Goal: Information Seeking & Learning: Compare options

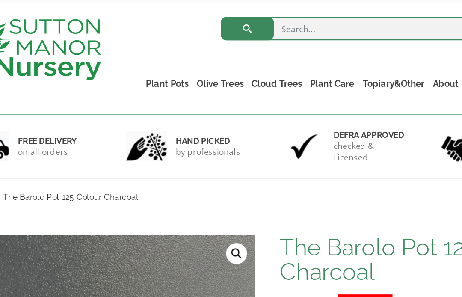
click at [139, 97] on link "Plant Pots" at bounding box center [157, 103] width 37 height 12
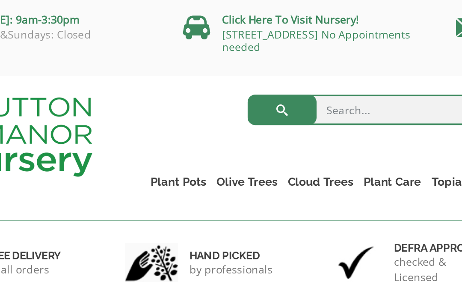
click at [139, 101] on link "Plant Pots" at bounding box center [157, 103] width 37 height 12
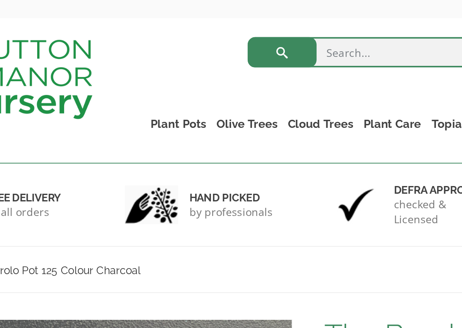
click at [0, 0] on ul "Resin Bonded Pots The Amalfi Pots The Milan Pots The Capri Pots The Brunello Po…" at bounding box center [0, 0] width 0 height 0
click at [0, 0] on link "The Old Stone Pots" at bounding box center [0, 0] width 0 height 0
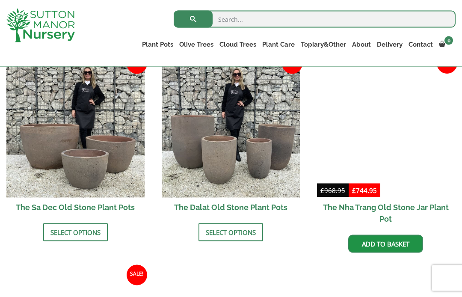
scroll to position [520, 0]
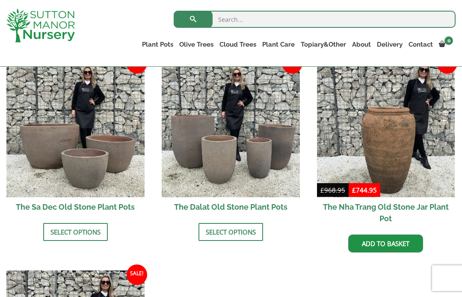
click at [53, 234] on link "Select options" at bounding box center [75, 232] width 65 height 18
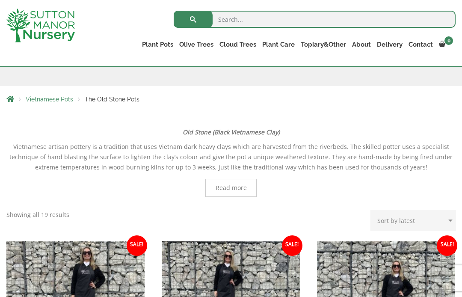
scroll to position [125, 0]
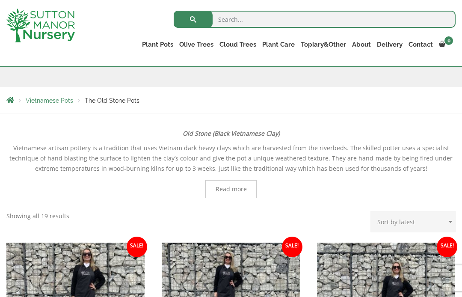
click at [0, 0] on link "The Atlantis Pots" at bounding box center [0, 0] width 0 height 0
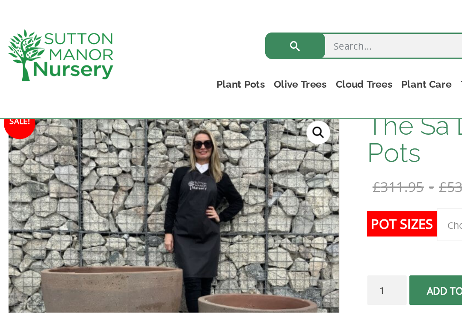
scroll to position [56, 0]
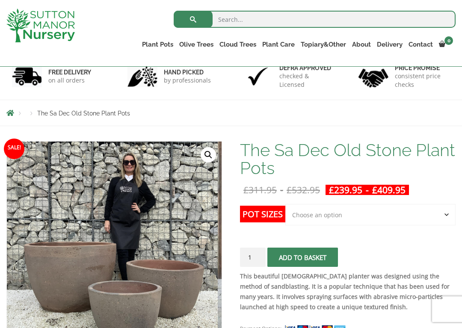
click at [324, 217] on select "Choose an option Click here to buy the 3rd to Largest Pot In The Picture Click …" at bounding box center [370, 214] width 170 height 21
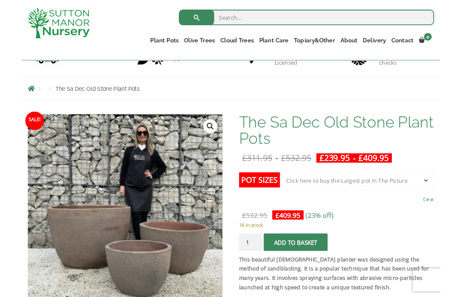
scroll to position [72, 0]
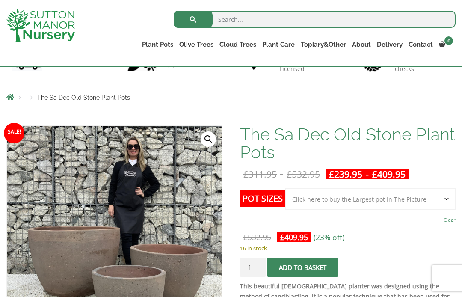
click at [312, 198] on select "Choose an option Click here to buy the 3rd to Largest Pot In The Picture Click …" at bounding box center [370, 198] width 170 height 21
click at [355, 166] on span "£ 239.95" at bounding box center [346, 174] width 40 height 17
click at [327, 208] on select "Choose an option Click here to buy the 3rd to Largest Pot In The Picture Click …" at bounding box center [370, 198] width 170 height 21
select select "Click here to buy the 3rd to Largest Pot In The Picture"
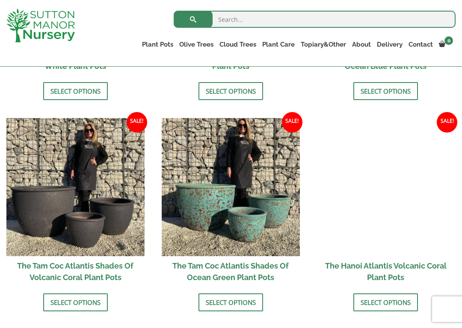
scroll to position [671, 0]
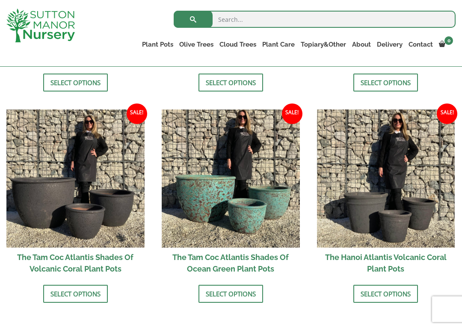
click at [208, 295] on link "Select options" at bounding box center [231, 294] width 65 height 18
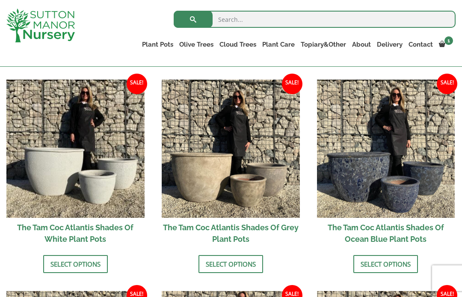
scroll to position [480, 0]
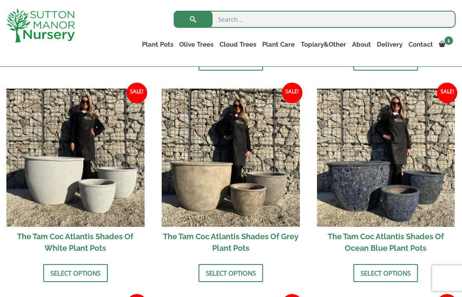
click at [346, 210] on img at bounding box center [386, 158] width 138 height 138
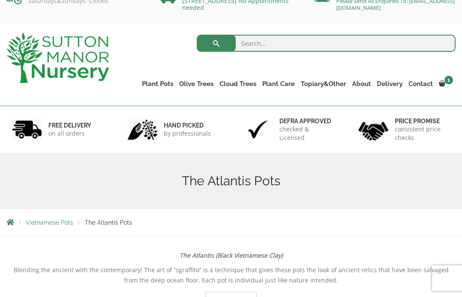
scroll to position [0, 0]
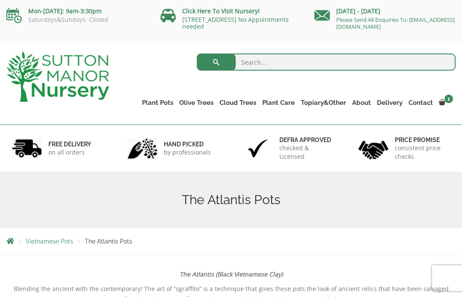
click at [0, 0] on link "Wabi-Sabi" at bounding box center [0, 0] width 0 height 0
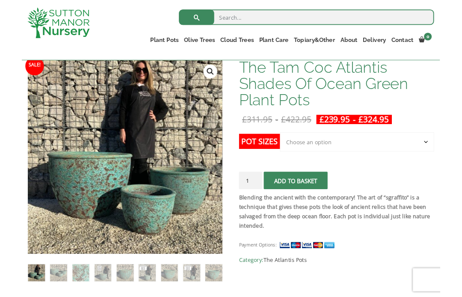
scroll to position [163, 0]
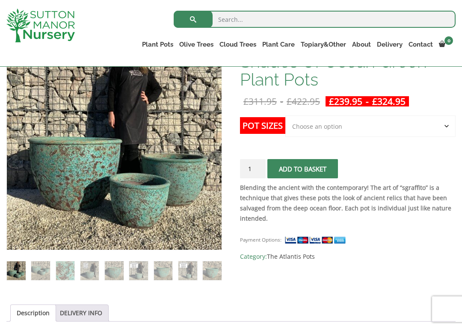
click at [317, 130] on select "Choose an option Click here to buy the 3rd to Largest Pot In The Picture Click …" at bounding box center [370, 126] width 170 height 21
select select "Click here to buy the 2nd to Largest Pot In The Picture"
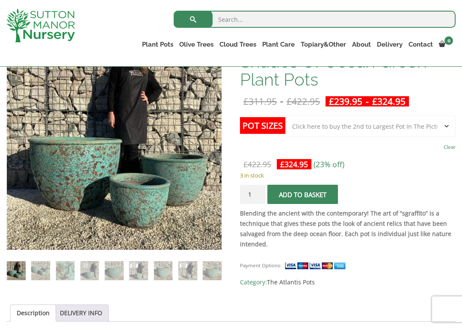
click at [300, 193] on button "Add to basket" at bounding box center [302, 194] width 71 height 19
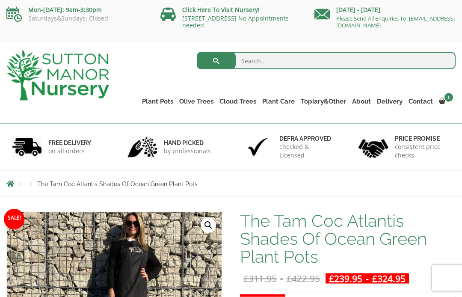
scroll to position [0, 0]
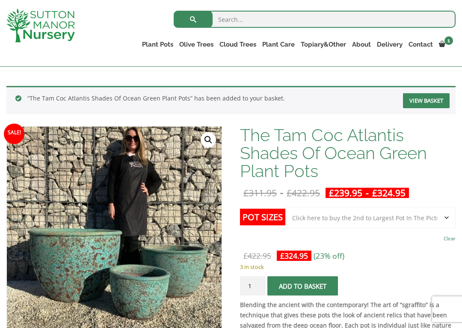
scroll to position [127, 0]
click at [312, 224] on select "Choose an option Click here to buy the 3rd to Largest Pot In The Picture Click …" at bounding box center [370, 217] width 170 height 21
select select "Click here to buy the 3rd to Largest Pot In The Picture"
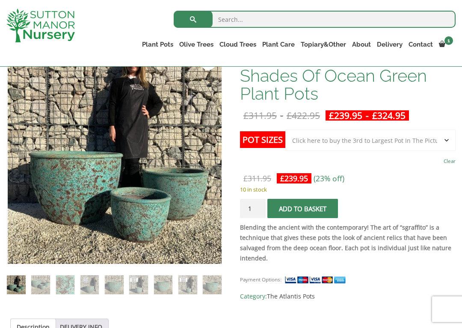
scroll to position [199, 0]
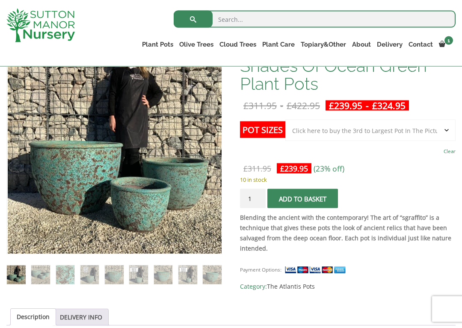
click at [317, 130] on select "Choose an option Click here to buy the 3rd to Largest Pot In The Picture Click …" at bounding box center [370, 130] width 170 height 21
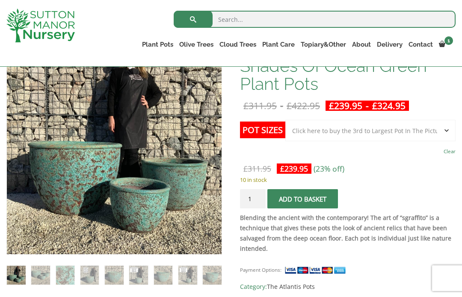
scroll to position [187, 0]
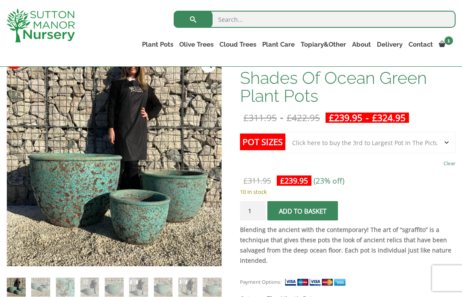
click at [317, 147] on select "Choose an option Click here to buy the 3rd to Largest Pot In The Picture Click …" at bounding box center [370, 142] width 170 height 21
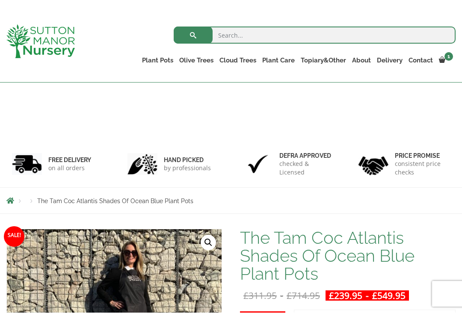
scroll to position [90, 0]
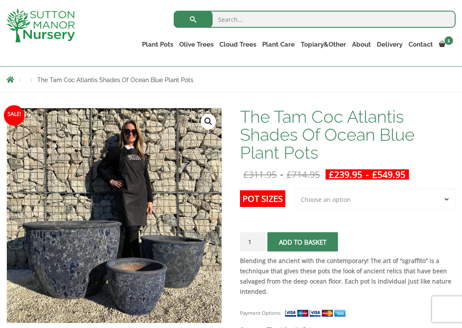
click at [314, 196] on select "Choose an option 3rd to Largest Pot In The Picture 2nd to Largest Pot In The Pi…" at bounding box center [375, 199] width 162 height 21
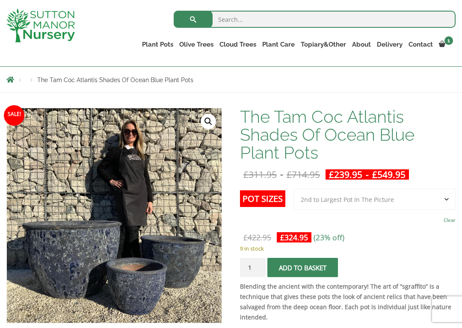
click at [323, 201] on select "Choose an option 3rd to Largest Pot In The Picture 2nd to Largest Pot In The Pi…" at bounding box center [375, 199] width 162 height 21
select select "3rd to Largest Pot In The Picture"
click at [318, 195] on select "Choose an option 3rd to Largest Pot In The Picture 2nd to Largest Pot In The Pi…" at bounding box center [375, 199] width 162 height 21
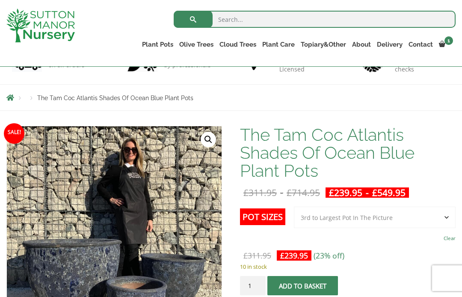
scroll to position [65, 0]
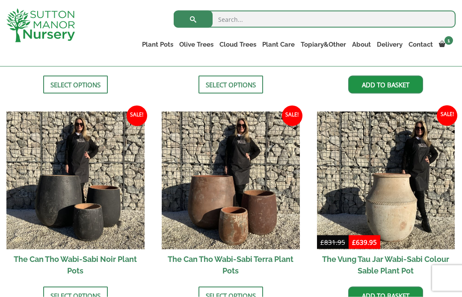
scroll to position [808, 0]
click at [0, 0] on link "Vietnamese Terracotta" at bounding box center [0, 0] width 0 height 0
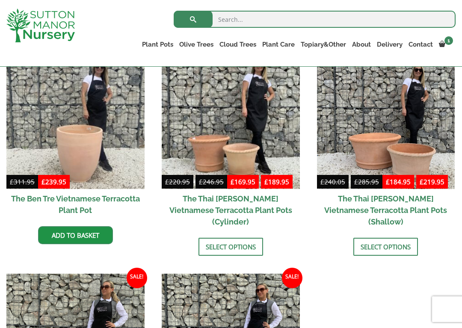
click at [3, 128] on div "Vietnamese Pots The Iron Stone Pots The Old Stone Pots The Atlantis Pots Wabi-S…" at bounding box center [231, 255] width 462 height 485
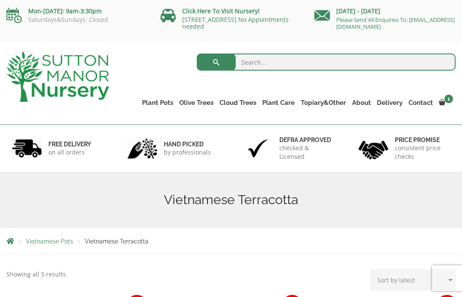
click at [0, 0] on link "The Iron Stone Pots" at bounding box center [0, 0] width 0 height 0
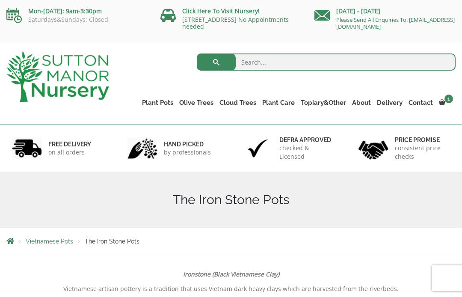
click at [0, 0] on link "Vietnamese Pots" at bounding box center [0, 0] width 0 height 0
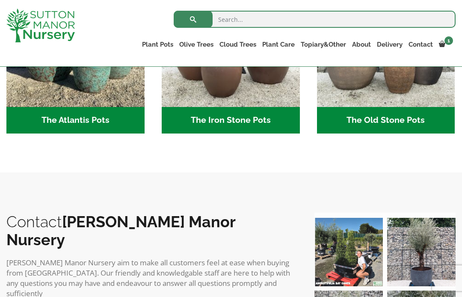
scroll to position [535, 0]
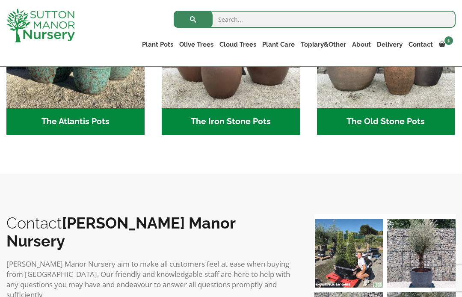
click at [60, 128] on h2 "The Atlantis Pots (11)" at bounding box center [75, 121] width 138 height 27
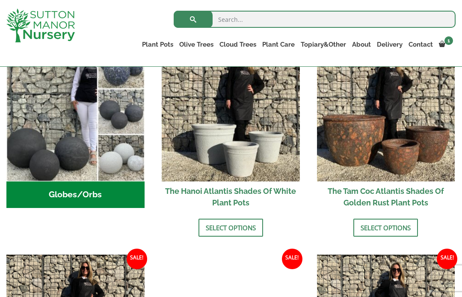
scroll to position [308, 0]
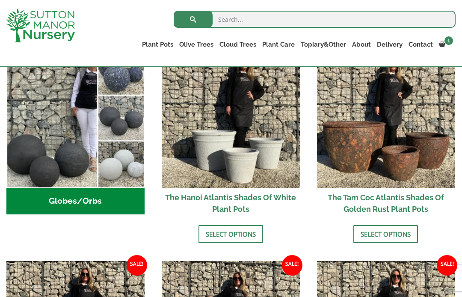
click at [365, 198] on h2 "The Tam Coc Atlantis Shades Of Golden Rust Plant Pots" at bounding box center [386, 203] width 138 height 31
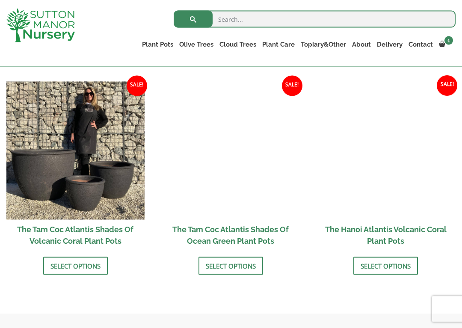
scroll to position [699, 0]
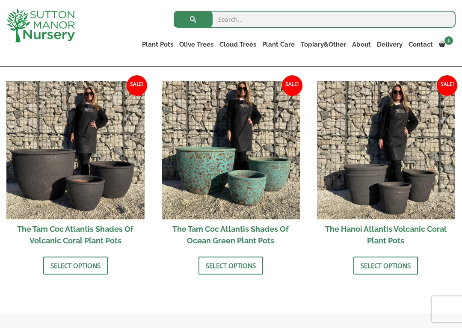
click at [211, 236] on h2 "The Tam Coc Atlantis Shades Of Ocean Green Plant Pots" at bounding box center [231, 234] width 138 height 31
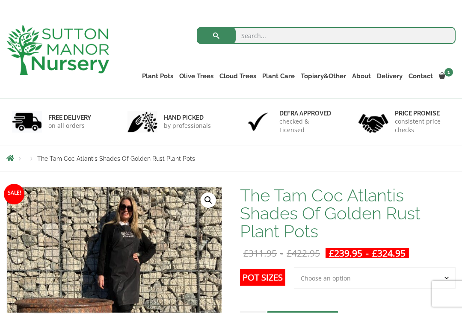
scroll to position [182, 0]
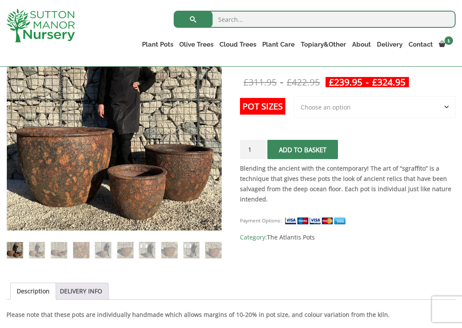
click at [322, 110] on select "Choose an option 3rd to Largest Pot In The Picture 2nd to Largest Pot In The Pi…" at bounding box center [375, 106] width 162 height 21
select select "2nd to Largest Pot In The Picture"
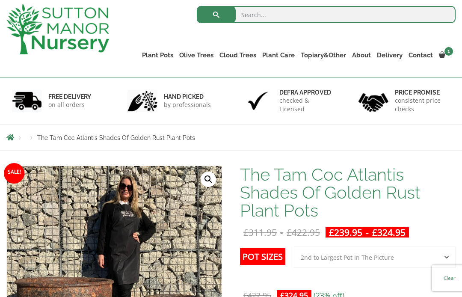
scroll to position [38, 0]
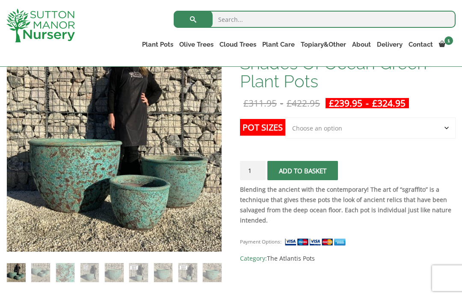
scroll to position [162, 0]
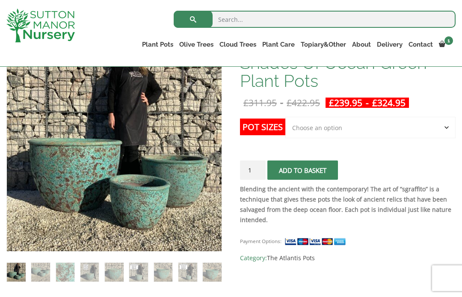
click at [370, 131] on select "Choose an option Click here to buy the 3rd to Largest Pot In The Picture Click …" at bounding box center [370, 127] width 170 height 21
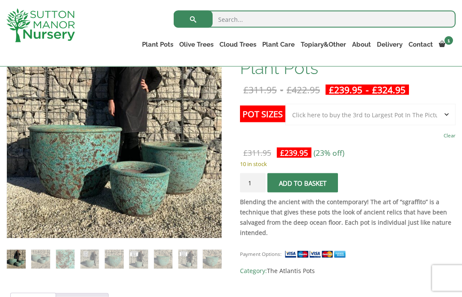
scroll to position [174, 0]
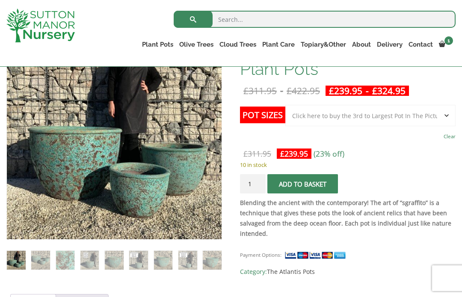
click at [394, 117] on select "Choose an option Click here to buy the 3rd to Largest Pot In The Picture Click …" at bounding box center [370, 115] width 170 height 21
select select "Click here to buy the 2nd to Largest Pot In The Picture"
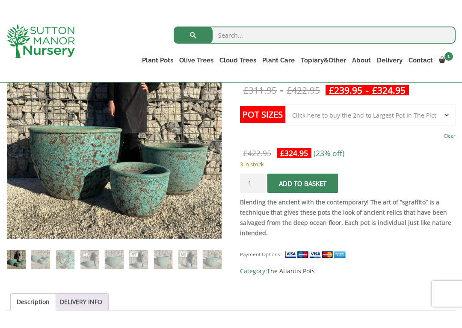
scroll to position [193, 0]
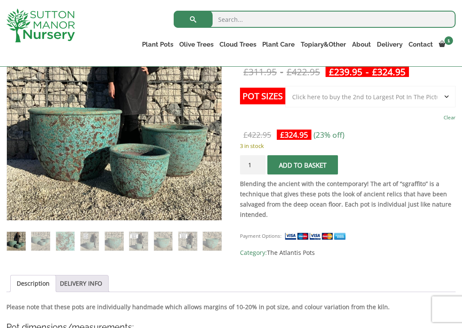
click at [0, 0] on link "Glazed Pots" at bounding box center [0, 0] width 0 height 0
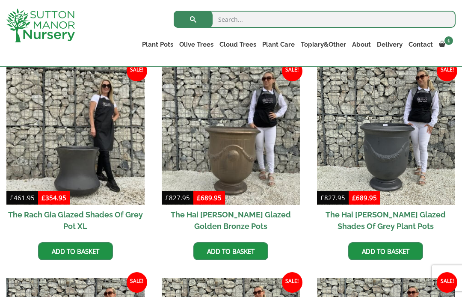
scroll to position [210, 0]
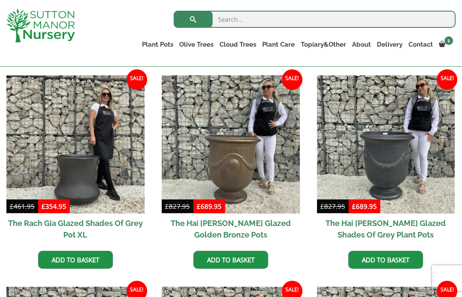
click at [0, 0] on link "Squares And Troughs" at bounding box center [0, 0] width 0 height 0
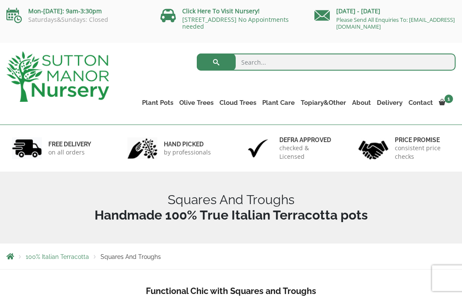
click at [0, 0] on link "Rolled Rim Classico" at bounding box center [0, 0] width 0 height 0
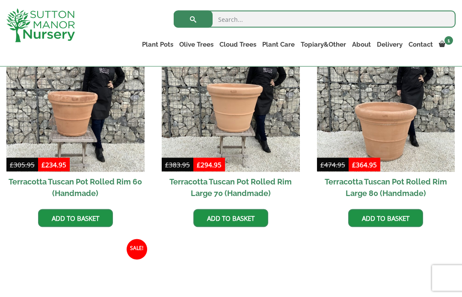
scroll to position [623, 0]
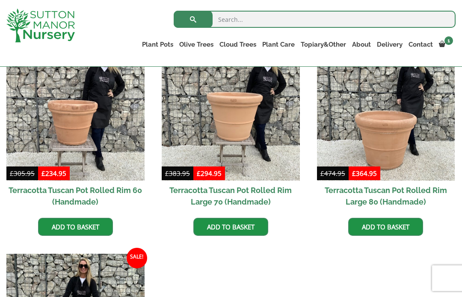
click at [113, 191] on h2 "Terracotta Tuscan Pot Rolled Rim 60 (Handmade)" at bounding box center [75, 196] width 138 height 31
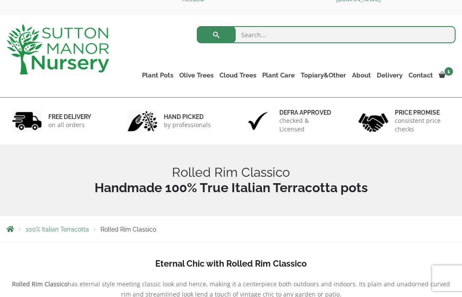
scroll to position [0, 0]
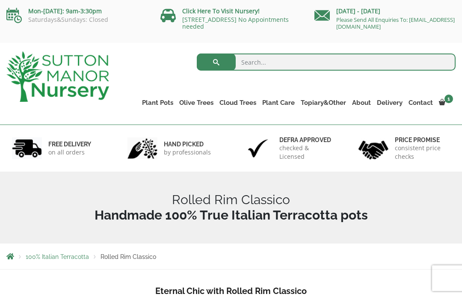
click at [0, 0] on link "Big Bell Pots" at bounding box center [0, 0] width 0 height 0
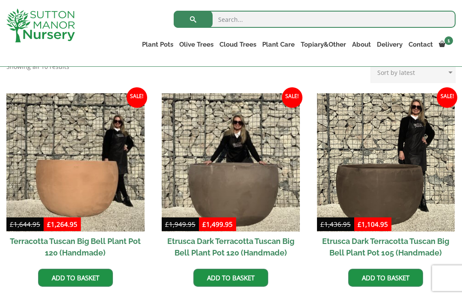
scroll to position [192, 0]
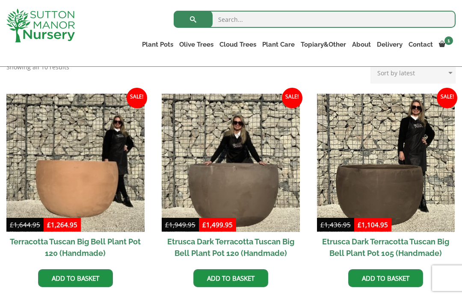
click at [0, 0] on link "Cylinders Traditionals" at bounding box center [0, 0] width 0 height 0
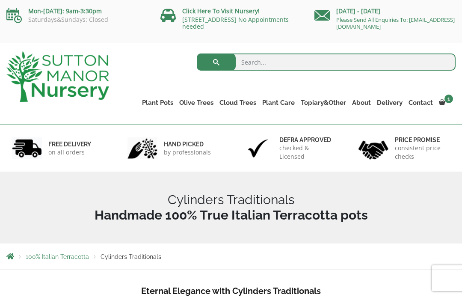
click at [0, 0] on link "Jars And Urns" at bounding box center [0, 0] width 0 height 0
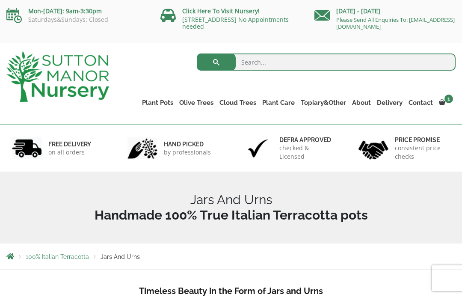
click at [0, 0] on link "Fibre Clay Pots" at bounding box center [0, 0] width 0 height 0
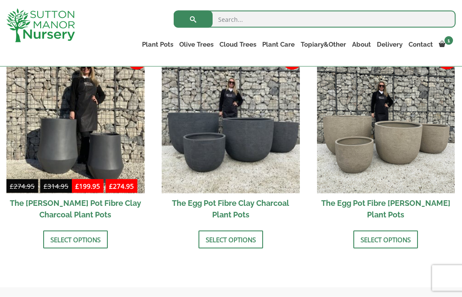
scroll to position [288, 0]
click at [257, 238] on link "Select options" at bounding box center [231, 239] width 65 height 18
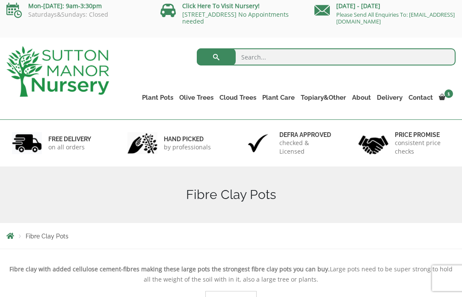
scroll to position [0, 0]
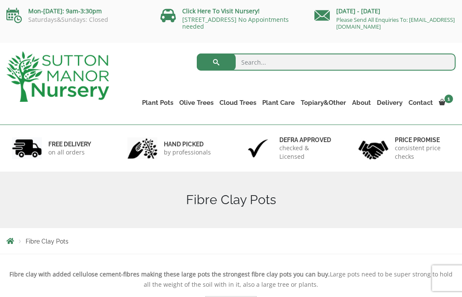
click at [0, 0] on ul "Resin Bonded Pots The Amalfi Pots The Milan Pots The Capri Pots The Brunello Po…" at bounding box center [0, 0] width 0 height 0
click at [0, 0] on link "Resin Bonded Pots" at bounding box center [0, 0] width 0 height 0
click at [163, 101] on link "Plant Pots" at bounding box center [157, 103] width 37 height 12
click at [0, 0] on link "The Amalfi Pots" at bounding box center [0, 0] width 0 height 0
click at [0, 0] on link "The Milan Pots" at bounding box center [0, 0] width 0 height 0
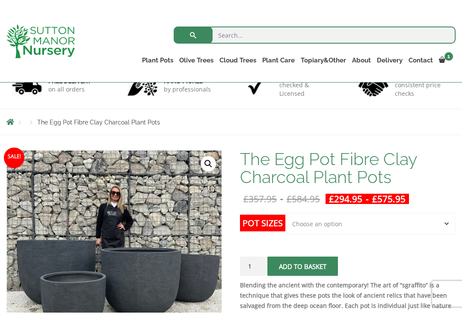
scroll to position [65, 0]
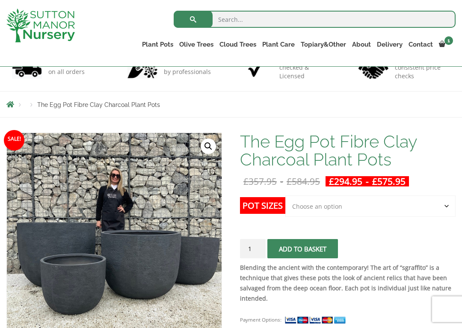
click at [374, 202] on select "Choose an option Click here to buy the 5th To Largest Pot In The Picture Click …" at bounding box center [370, 206] width 170 height 21
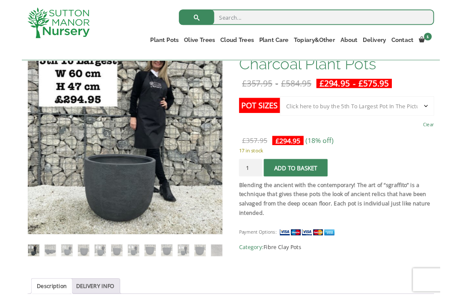
scroll to position [134, 0]
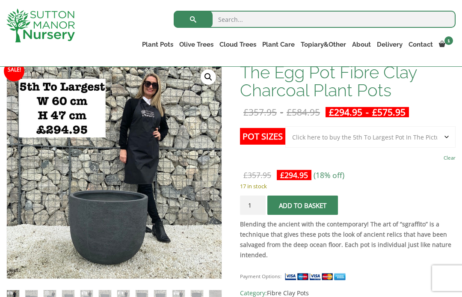
click at [411, 140] on select "Choose an option Click here to buy the 5th To Largest Pot In The Picture Click …" at bounding box center [370, 136] width 170 height 21
click at [409, 122] on div "The Egg Pot Fibre Clay Charcoal Plant Pots £ 357.95 - £ 584.95 £ 294.95 - £ 575…" at bounding box center [348, 180] width 216 height 235
click at [408, 139] on select "Choose an option Click here to buy the 5th To Largest Pot In The Picture Click …" at bounding box center [370, 136] width 170 height 21
click at [406, 116] on bdi "£ 575.95" at bounding box center [388, 112] width 33 height 12
click at [396, 138] on select "Choose an option Click here to buy the 5th To Largest Pot In The Picture Click …" at bounding box center [370, 136] width 170 height 21
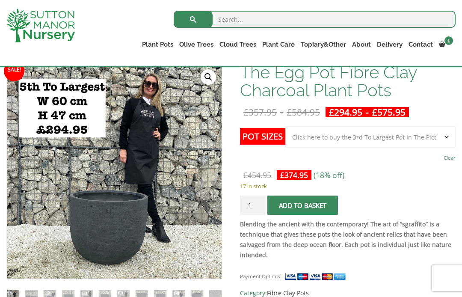
select select "Click here to buy The Largest Pot In The Picture"
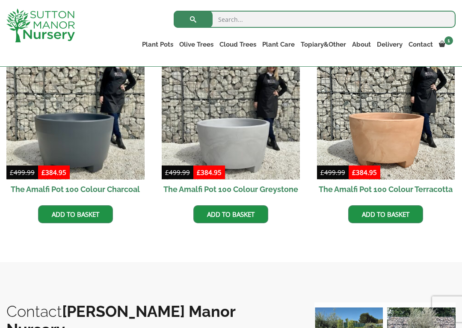
scroll to position [282, 0]
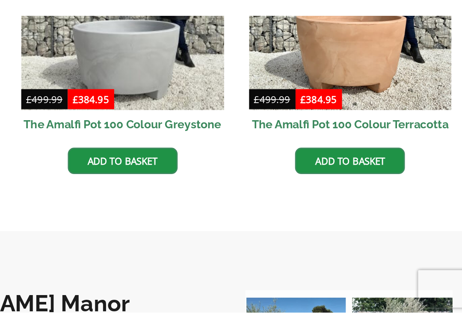
scroll to position [324, 0]
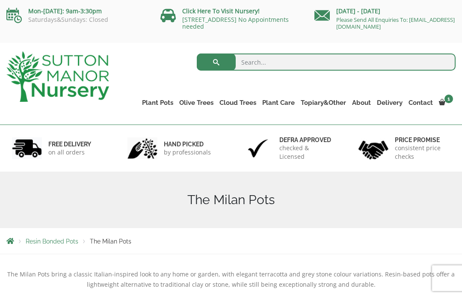
click at [0, 0] on link "The Capri Pots" at bounding box center [0, 0] width 0 height 0
click at [0, 0] on link "The Old Stone Pots" at bounding box center [0, 0] width 0 height 0
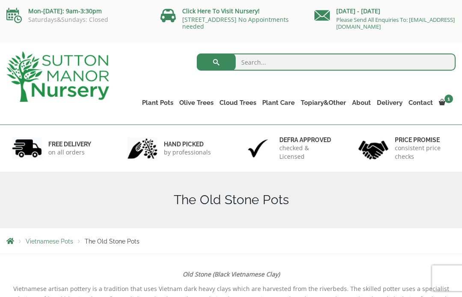
click at [0, 0] on link "The Brunello Pots" at bounding box center [0, 0] width 0 height 0
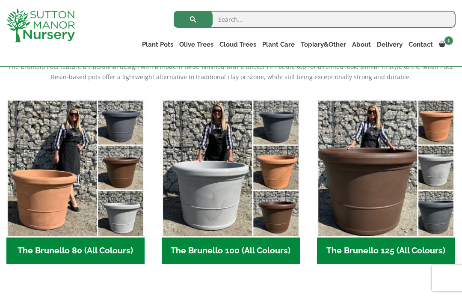
scroll to position [183, 0]
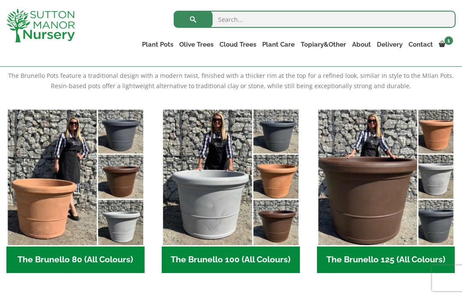
click at [380, 222] on img "Visit product category The Brunello 125 (All Colours)" at bounding box center [386, 177] width 138 height 138
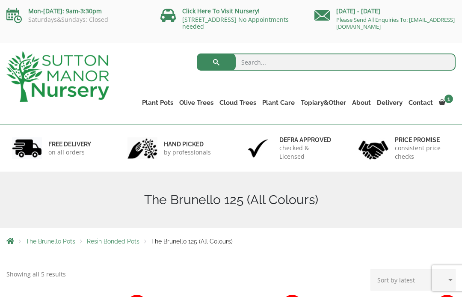
click at [0, 0] on link "The Venice Cube Pots" at bounding box center [0, 0] width 0 height 0
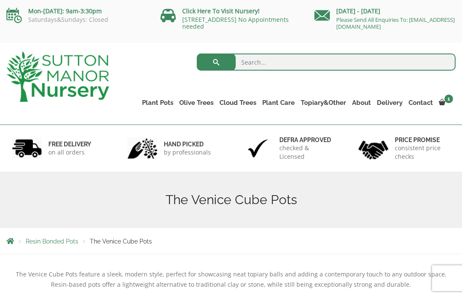
click at [0, 0] on link "The Barolo Pots" at bounding box center [0, 0] width 0 height 0
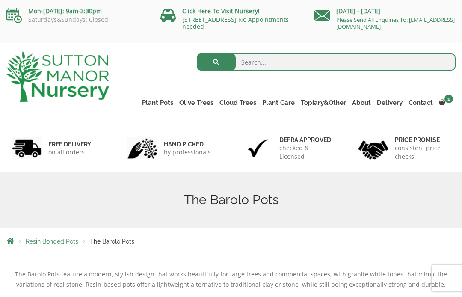
click at [0, 0] on link "The Rome Bowl" at bounding box center [0, 0] width 0 height 0
click at [0, 0] on link "The Sicilian Pots" at bounding box center [0, 0] width 0 height 0
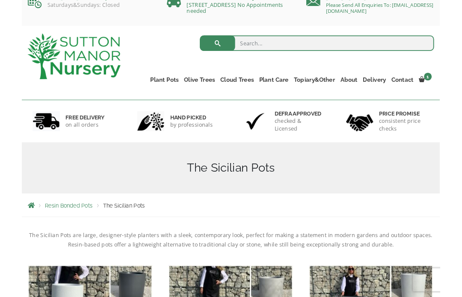
scroll to position [11, 0]
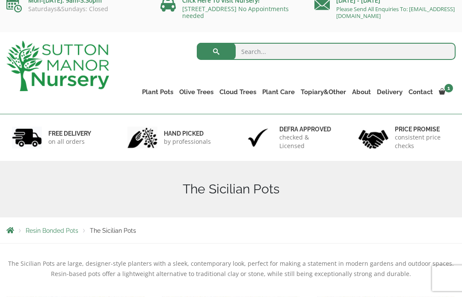
click at [161, 94] on link "Plant Pots" at bounding box center [157, 92] width 37 height 12
click at [0, 0] on link "The Sicilian Pots" at bounding box center [0, 0] width 0 height 0
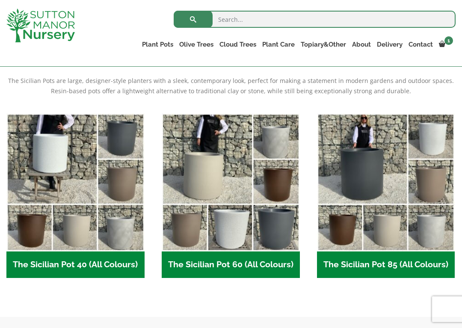
click at [300, 294] on ul "The Sicilian Pot 40 (All Colours) (6) The Sicilian Pot 60 (All Colours) (6) The…" at bounding box center [230, 204] width 449 height 182
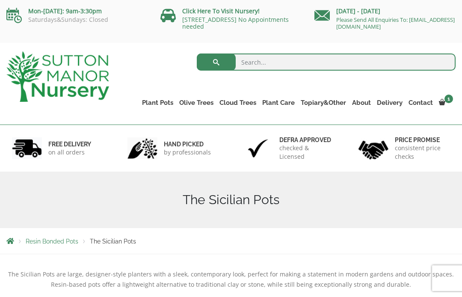
click at [0, 0] on link "The Mediterranean Pots" at bounding box center [0, 0] width 0 height 0
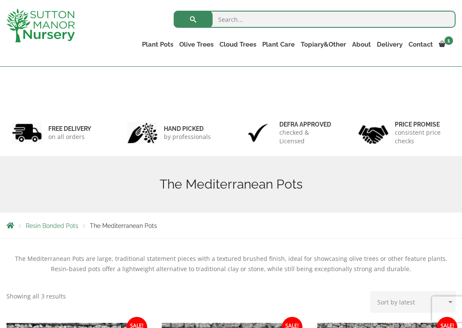
scroll to position [208, 0]
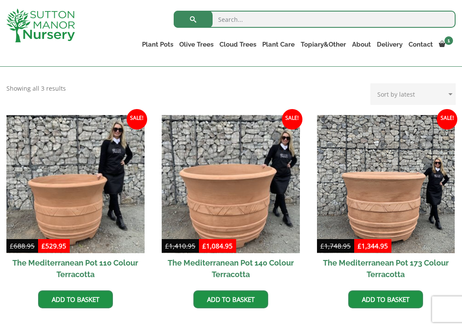
click at [0, 0] on link "The San Marino Pots" at bounding box center [0, 0] width 0 height 0
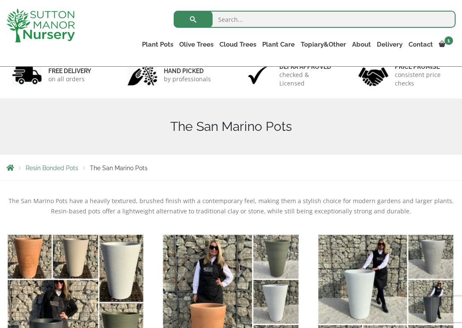
scroll to position [58, 0]
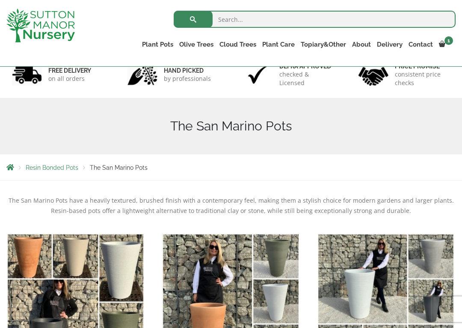
click at [0, 0] on link "The Tuscany Fruit Pots" at bounding box center [0, 0] width 0 height 0
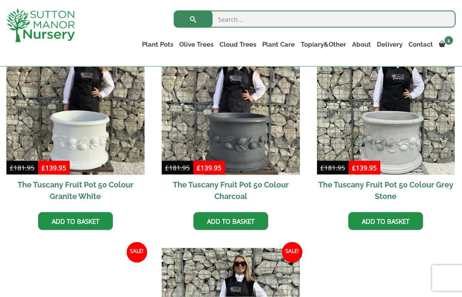
scroll to position [278, 0]
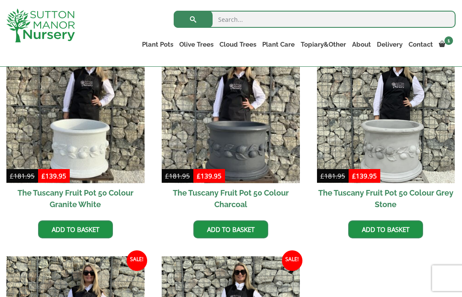
click at [258, 158] on img at bounding box center [231, 114] width 138 height 138
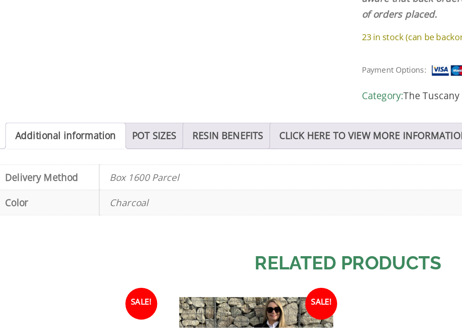
scroll to position [500, 0]
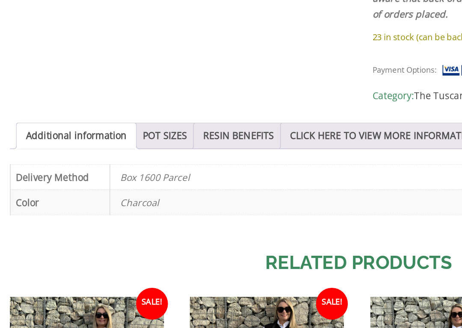
click at [108, 196] on link "POT SIZES" at bounding box center [106, 204] width 29 height 16
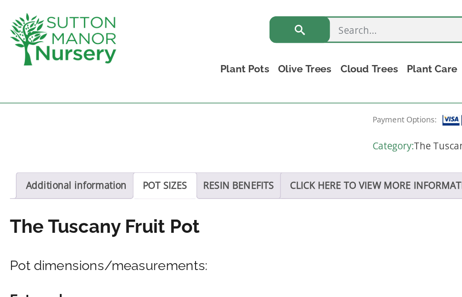
scroll to position [575, 0]
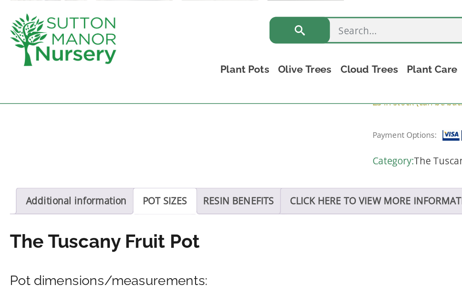
click at [164, 130] on link "RESIN BENEFITS" at bounding box center [154, 129] width 46 height 16
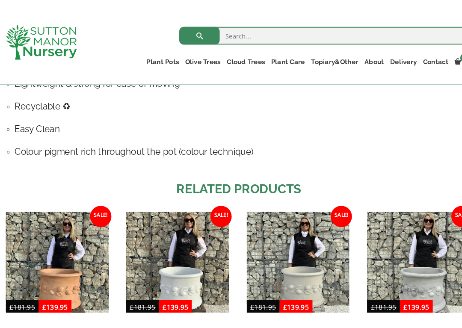
scroll to position [779, 0]
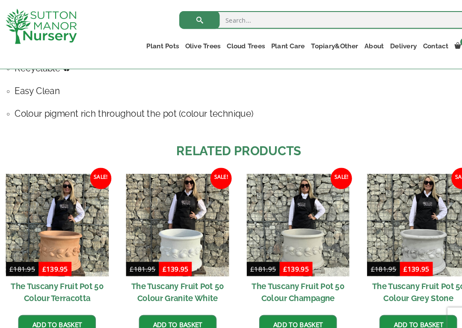
click at [0, 0] on link "The Pompei Pots" at bounding box center [0, 0] width 0 height 0
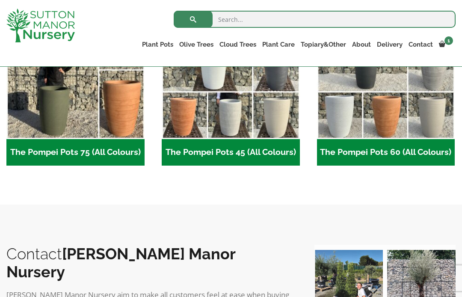
scroll to position [285, 0]
